Goal: Task Accomplishment & Management: Manage account settings

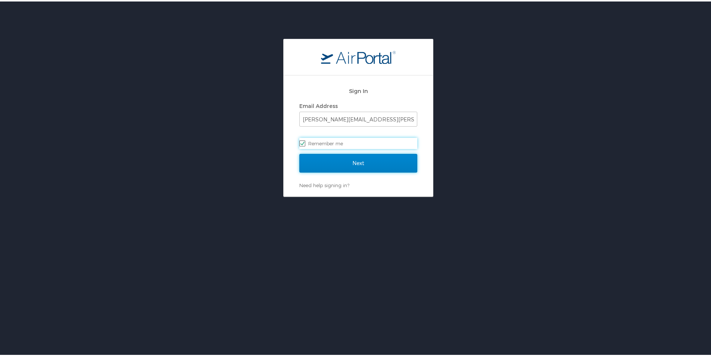
click at [367, 165] on input "Next" at bounding box center [358, 161] width 118 height 19
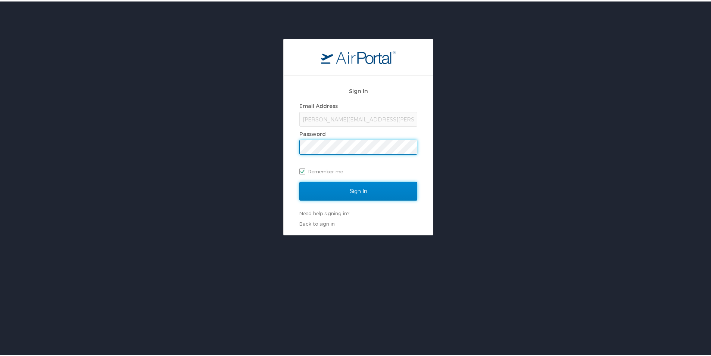
click at [355, 196] on input "Sign In" at bounding box center [358, 189] width 118 height 19
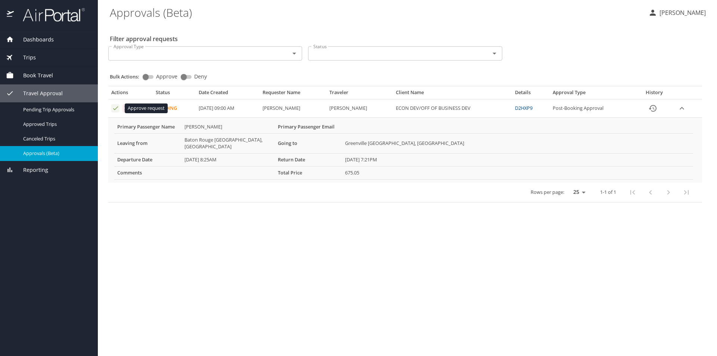
click at [117, 108] on icon "Approval table" at bounding box center [115, 108] width 5 height 4
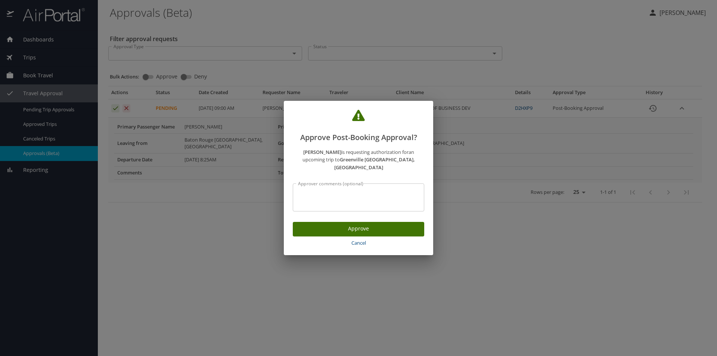
click at [348, 224] on span "Approve" at bounding box center [358, 228] width 119 height 9
